Goal: Contribute content: Add original content to the website for others to see

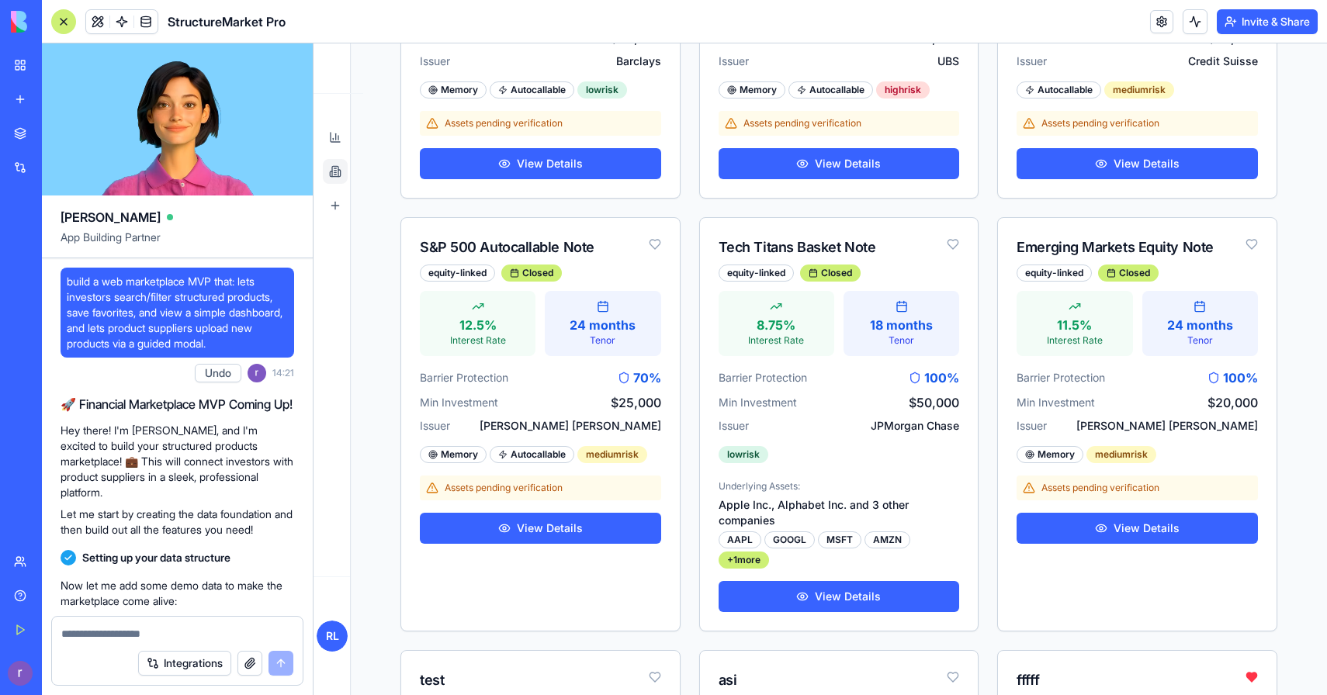
scroll to position [59625, 0]
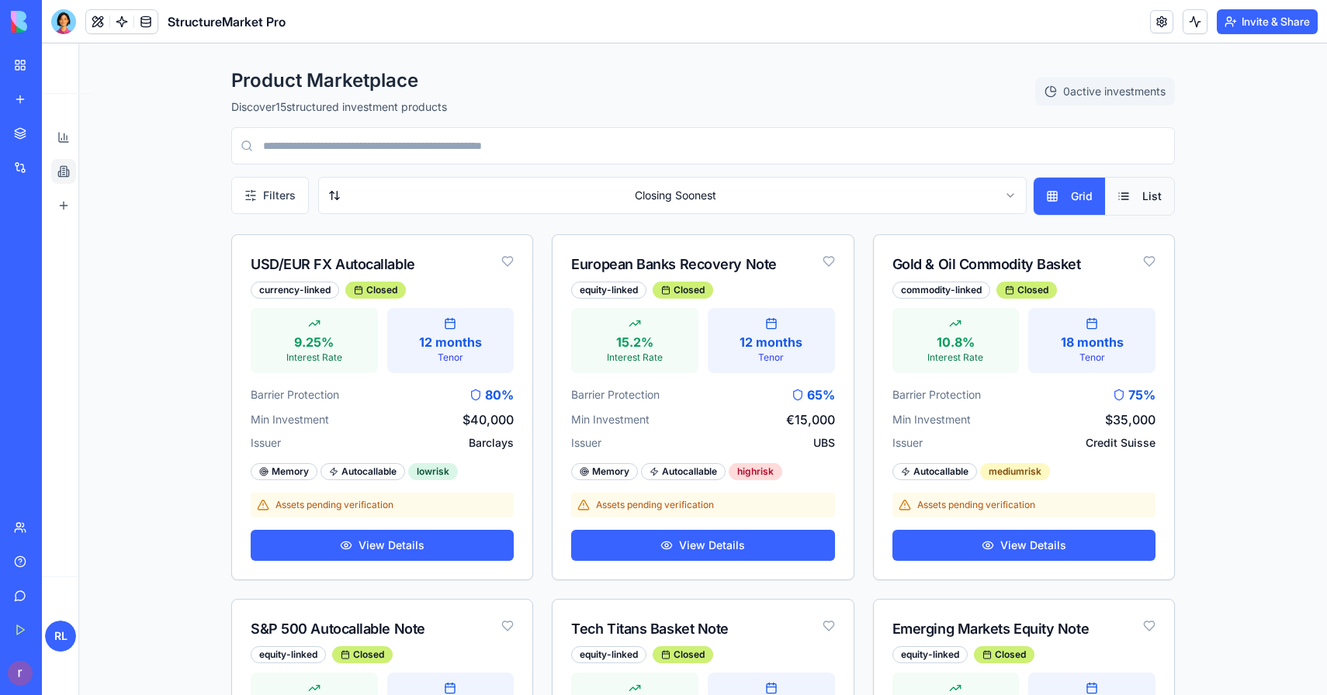
click at [50, 27] on img at bounding box center [59, 22] width 96 height 22
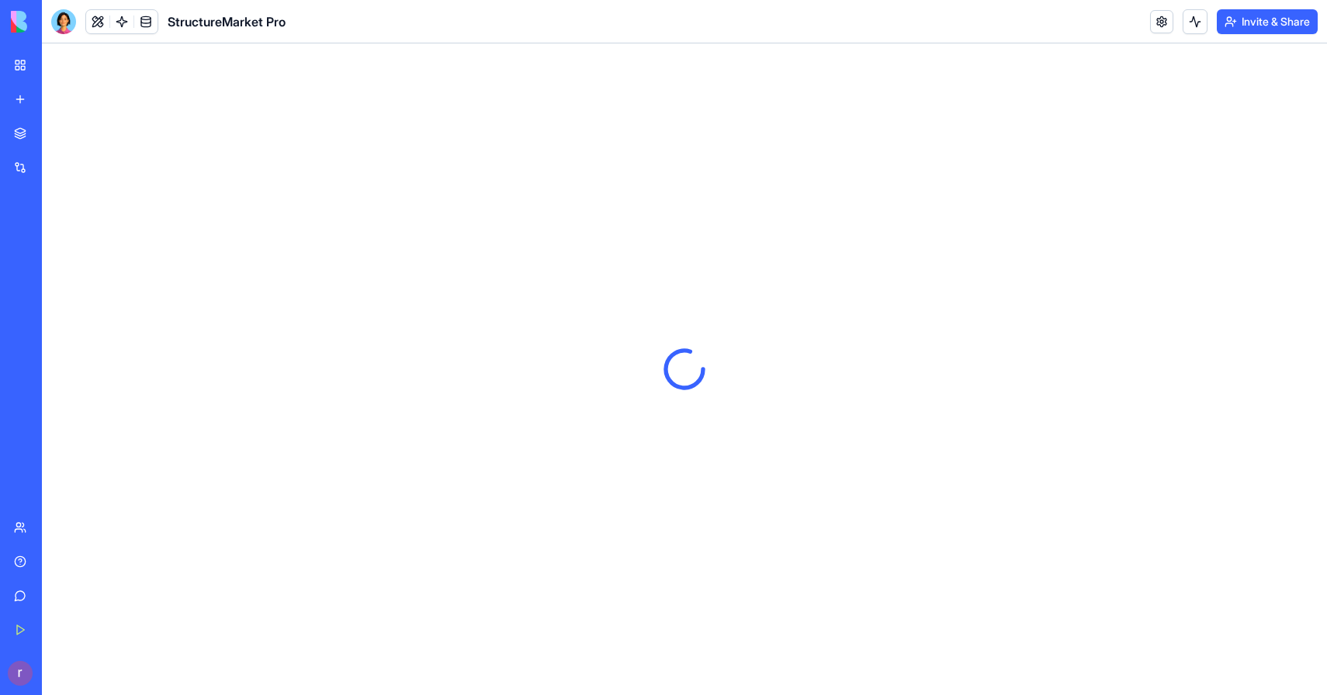
click at [61, 23] on div at bounding box center [63, 21] width 25 height 25
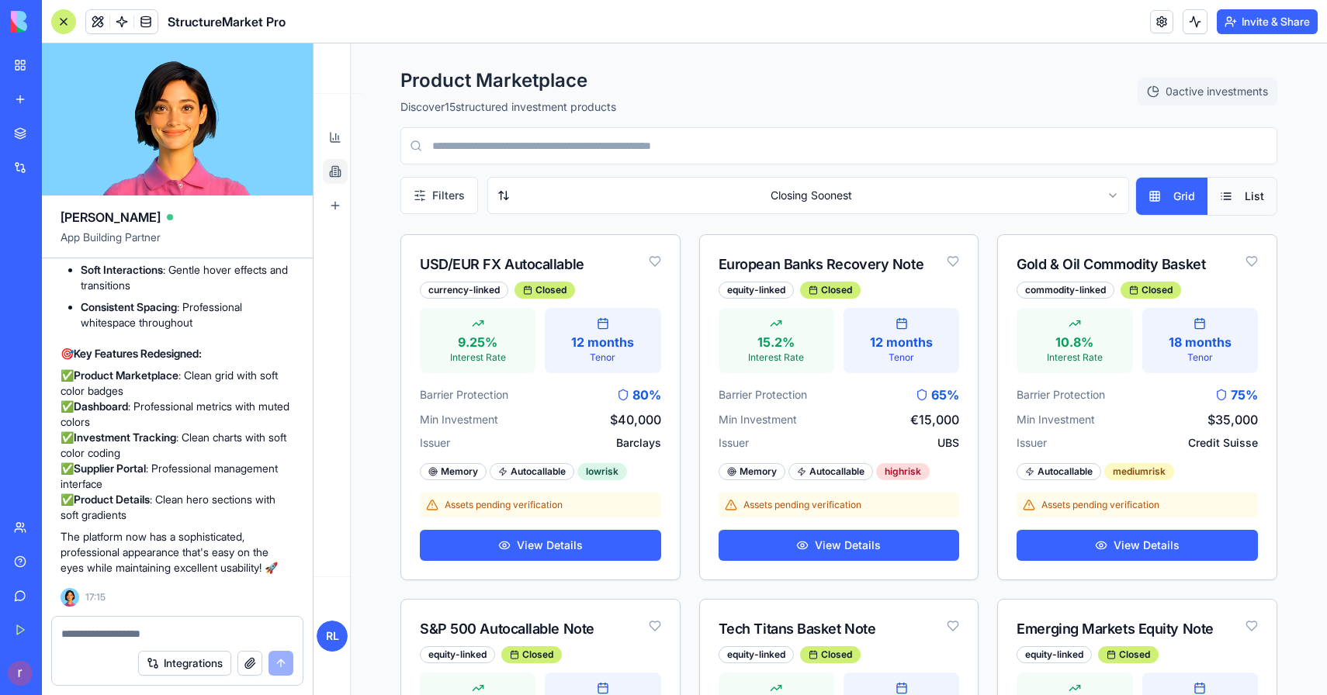
scroll to position [59428, 0]
click at [331, 199] on link "Supplier Portal Manage products" at bounding box center [335, 205] width 25 height 25
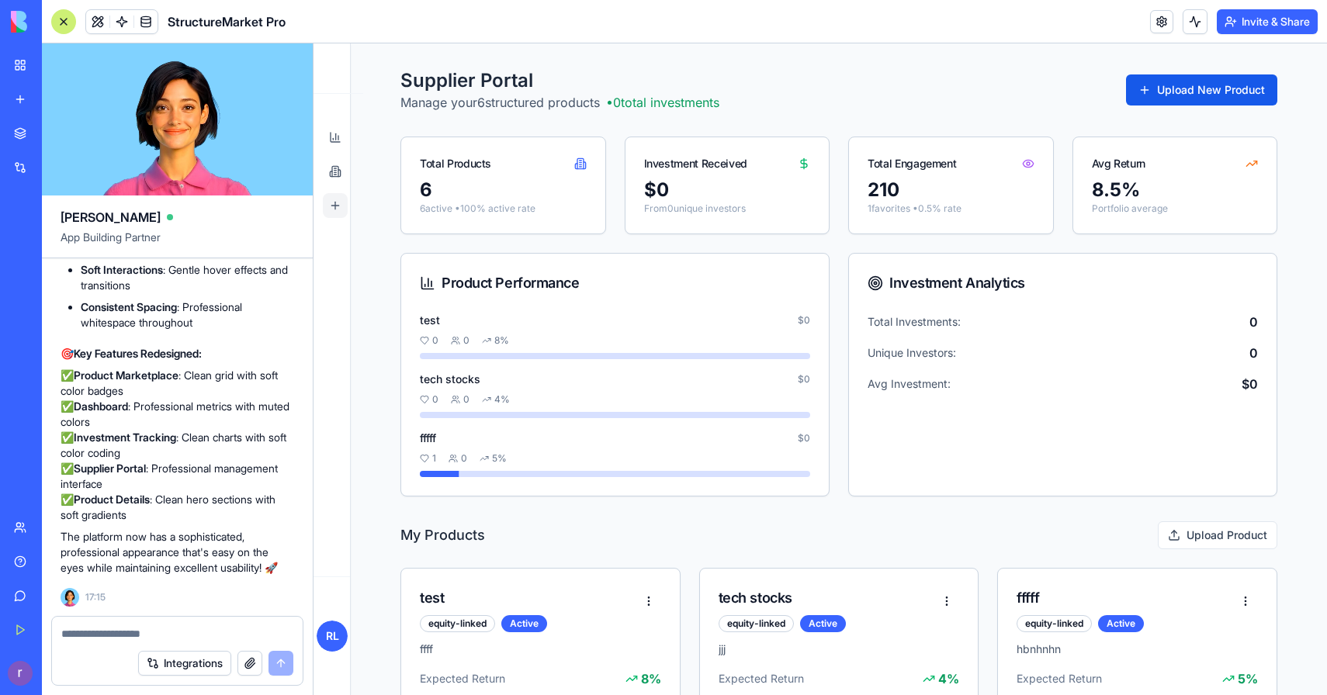
click at [1140, 88] on button "Upload New Product" at bounding box center [1201, 89] width 151 height 31
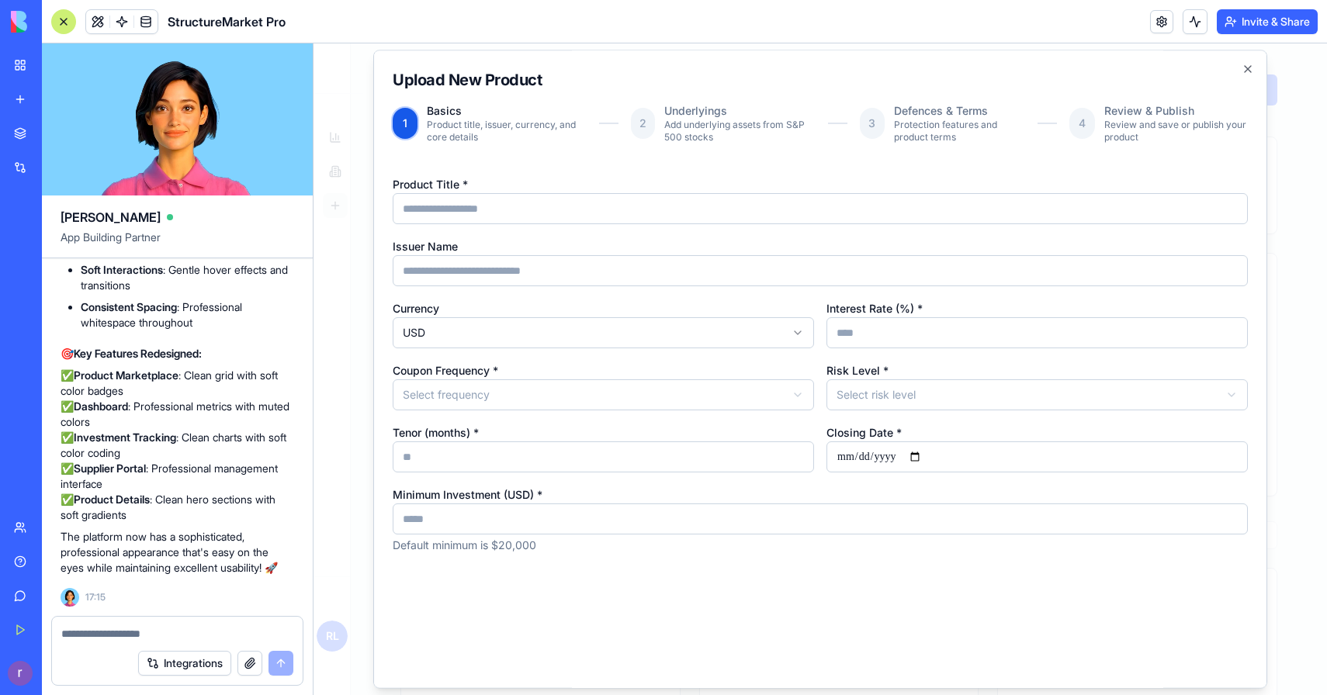
click at [1240, 57] on div "Upload New Product 1 Basics Product title, issuer, currency, and core details 2…" at bounding box center [820, 369] width 894 height 638
click at [1240, 73] on div "Upload New Product 1 Basics Product title, issuer, currency, and core details 2…" at bounding box center [820, 369] width 894 height 638
click at [1247, 66] on icon "button" at bounding box center [1247, 69] width 12 height 12
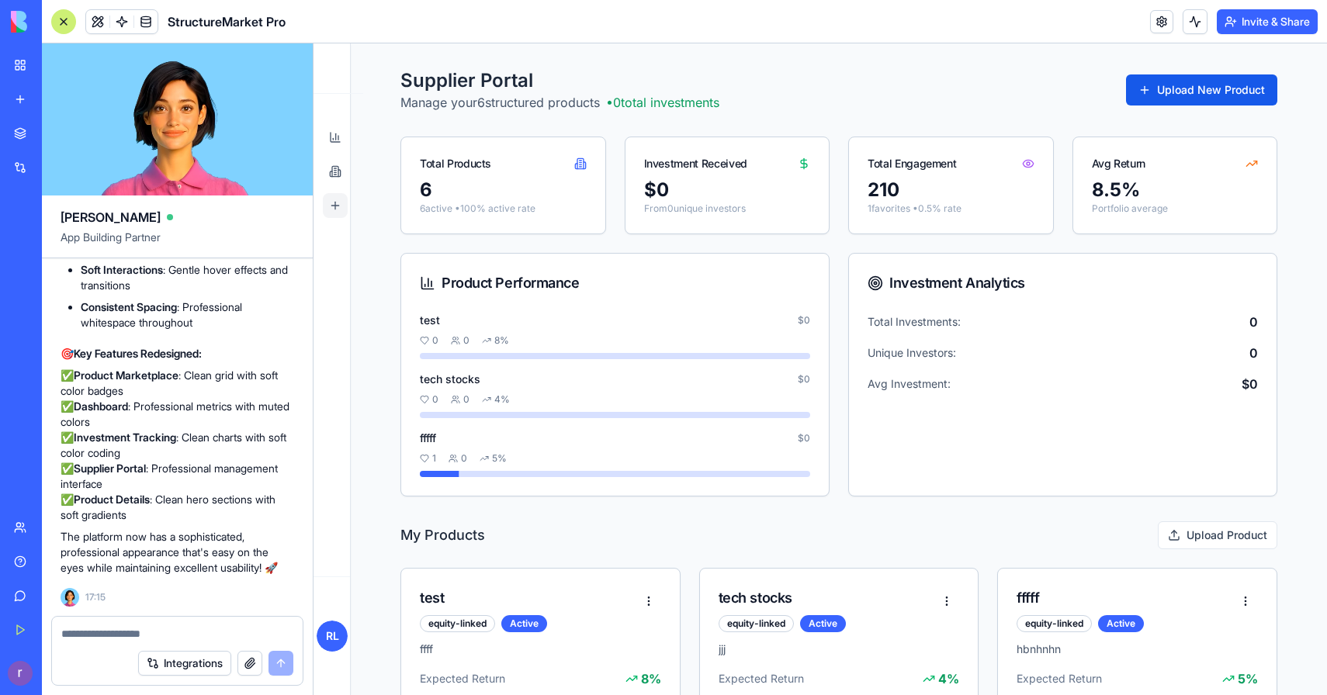
click at [1158, 81] on button "Upload New Product" at bounding box center [1201, 89] width 151 height 31
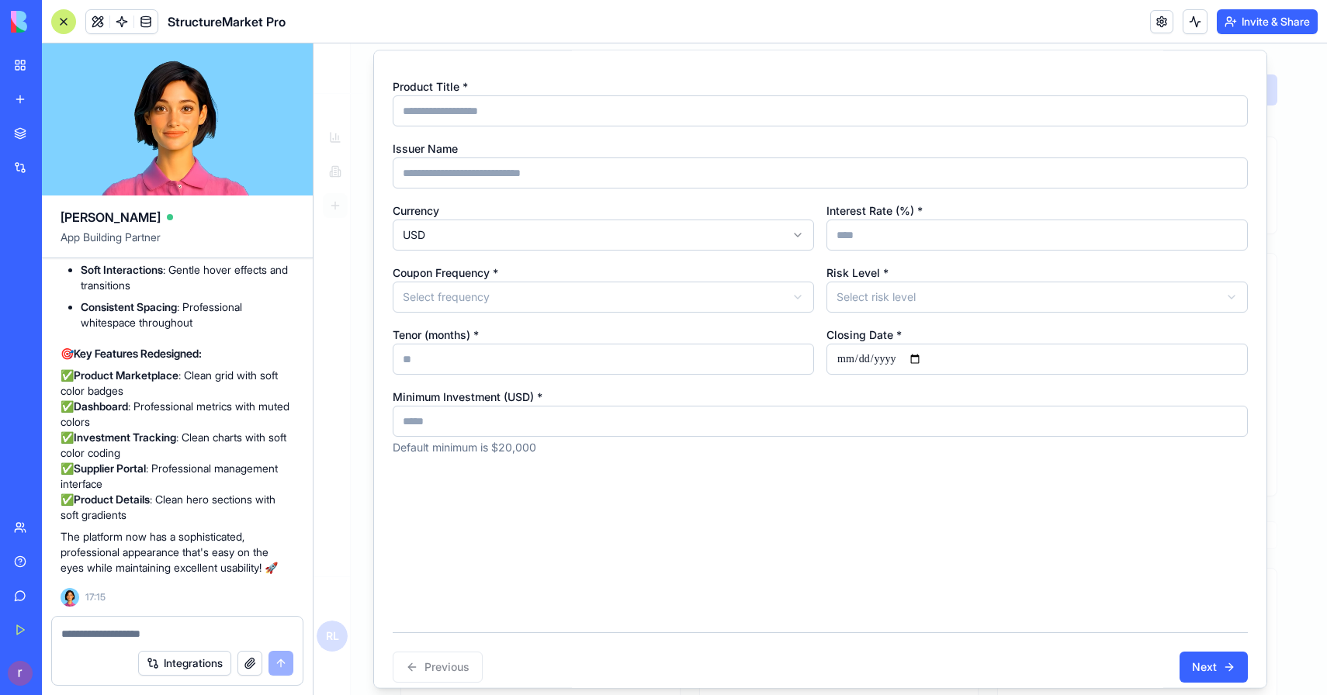
scroll to position [112, 0]
